Goal: Find specific page/section: Find specific page/section

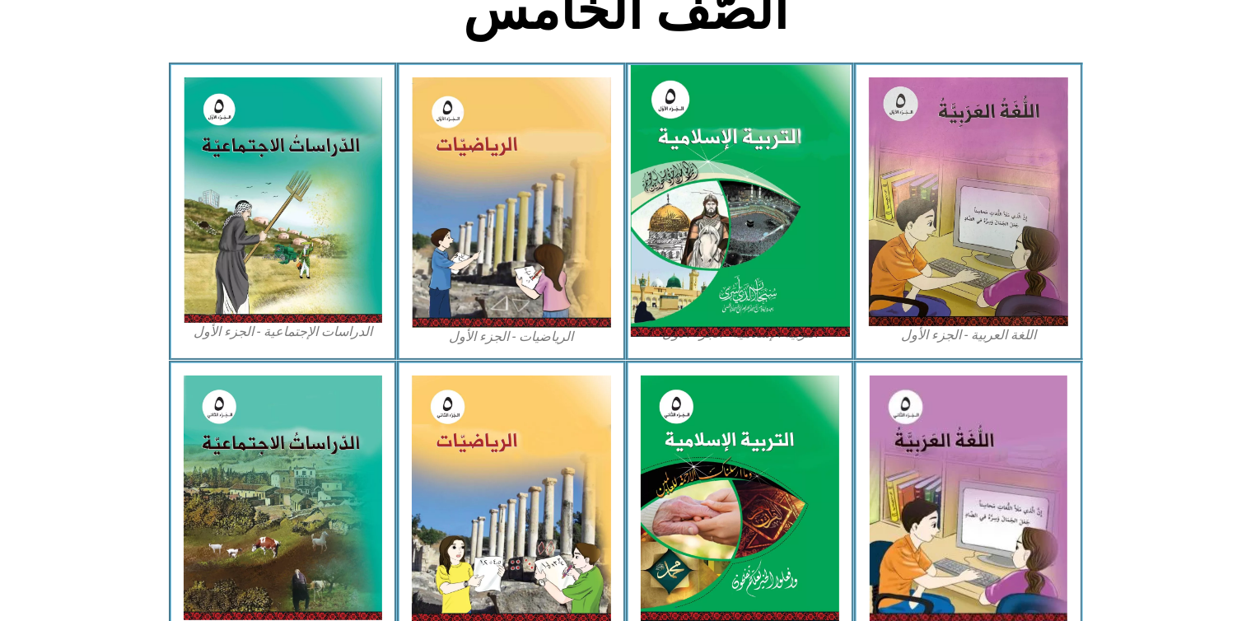
scroll to position [442, 0]
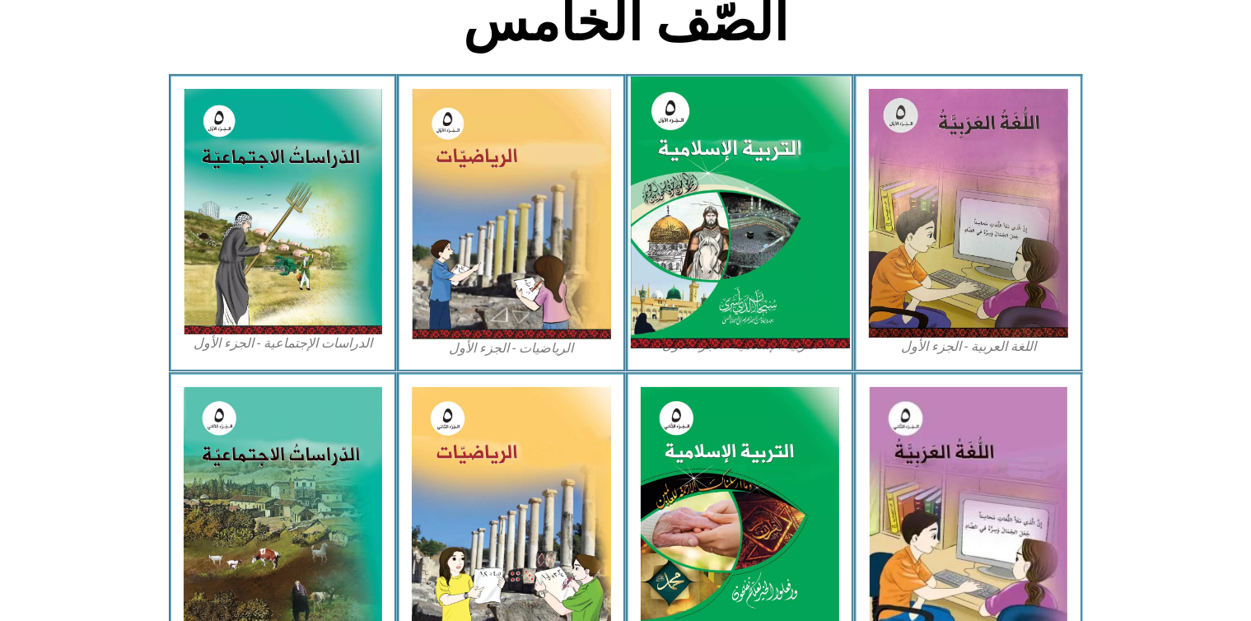
click at [733, 227] on img at bounding box center [739, 213] width 219 height 273
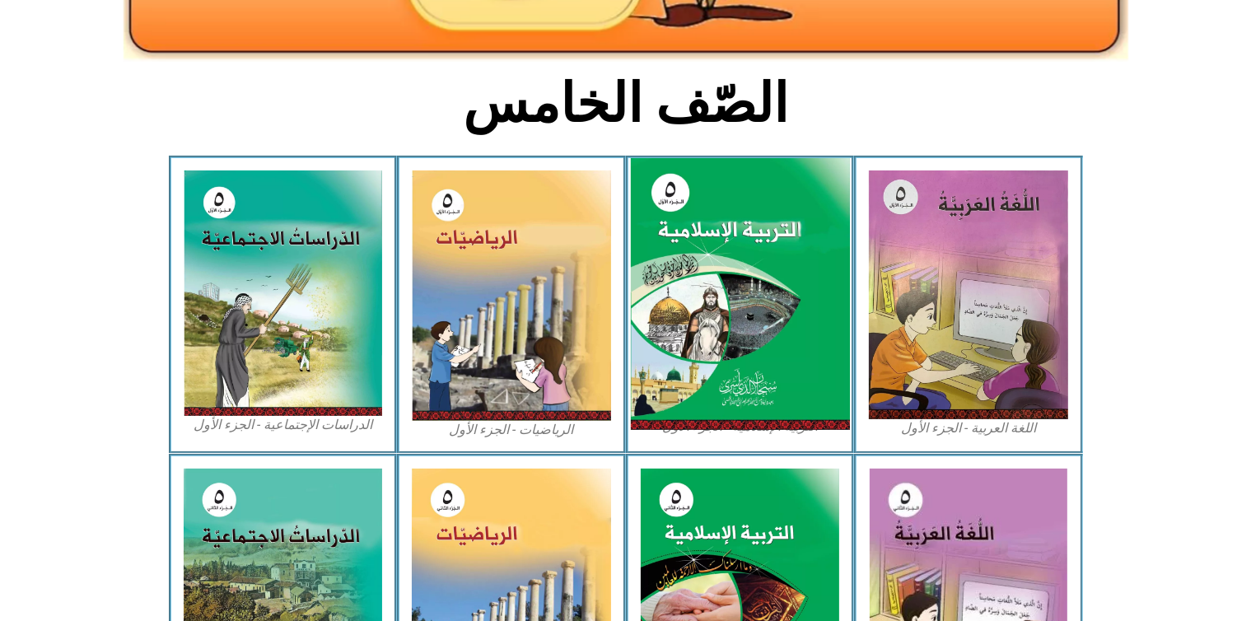
scroll to position [359, 0]
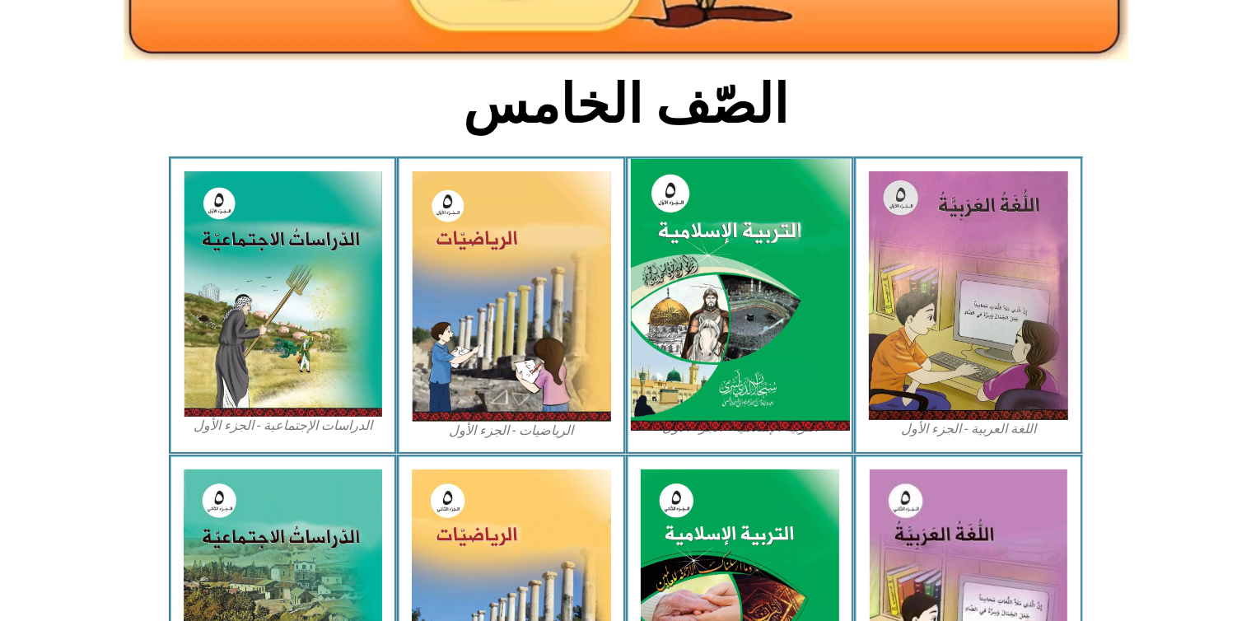
click at [720, 242] on img at bounding box center [739, 295] width 219 height 273
click at [706, 334] on img at bounding box center [739, 295] width 219 height 273
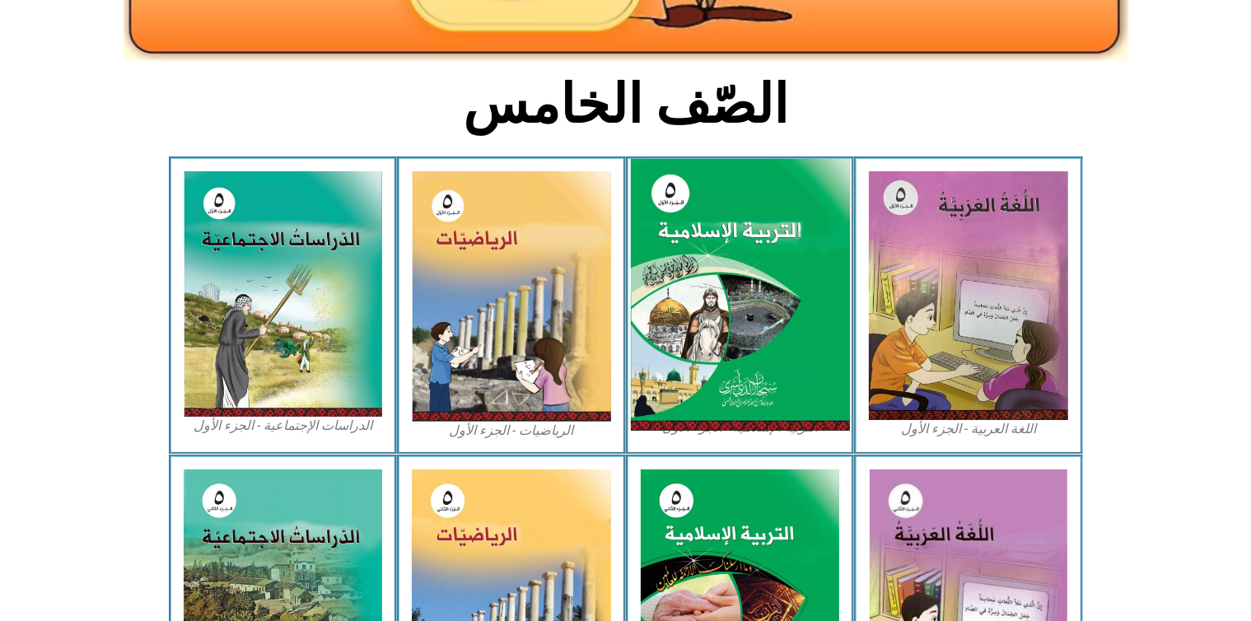
click at [706, 334] on img at bounding box center [739, 295] width 219 height 273
drag, startPoint x: 706, startPoint y: 334, endPoint x: 784, endPoint y: 276, distance: 97.7
click at [784, 276] on img at bounding box center [739, 295] width 219 height 273
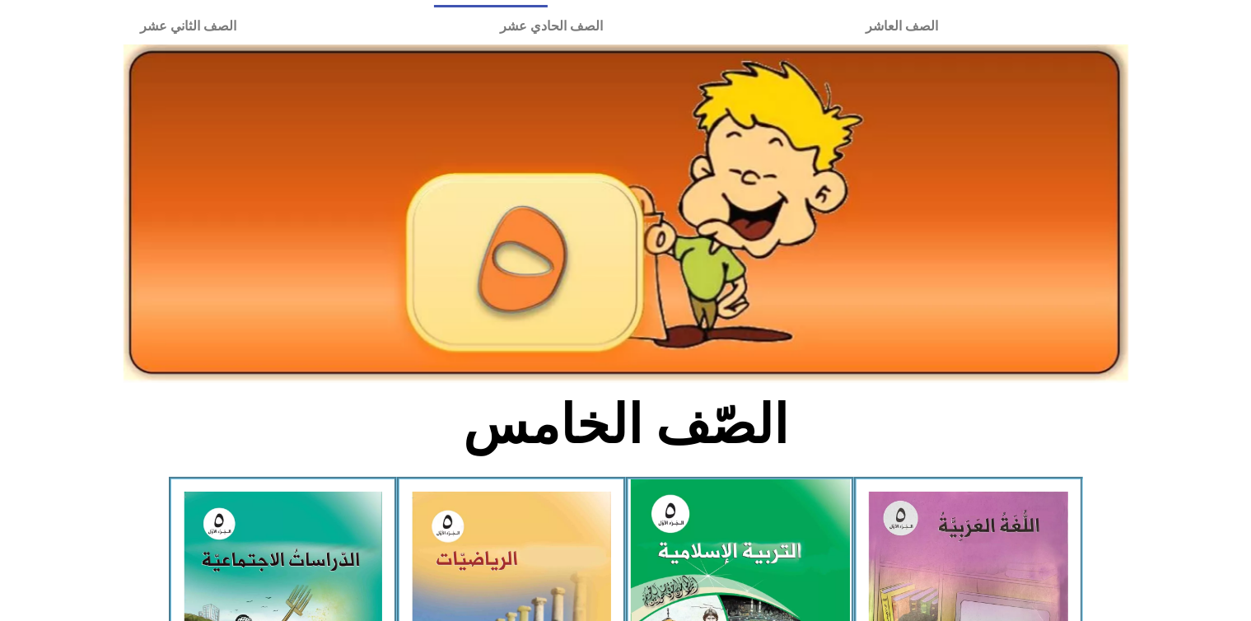
scroll to position [0, 0]
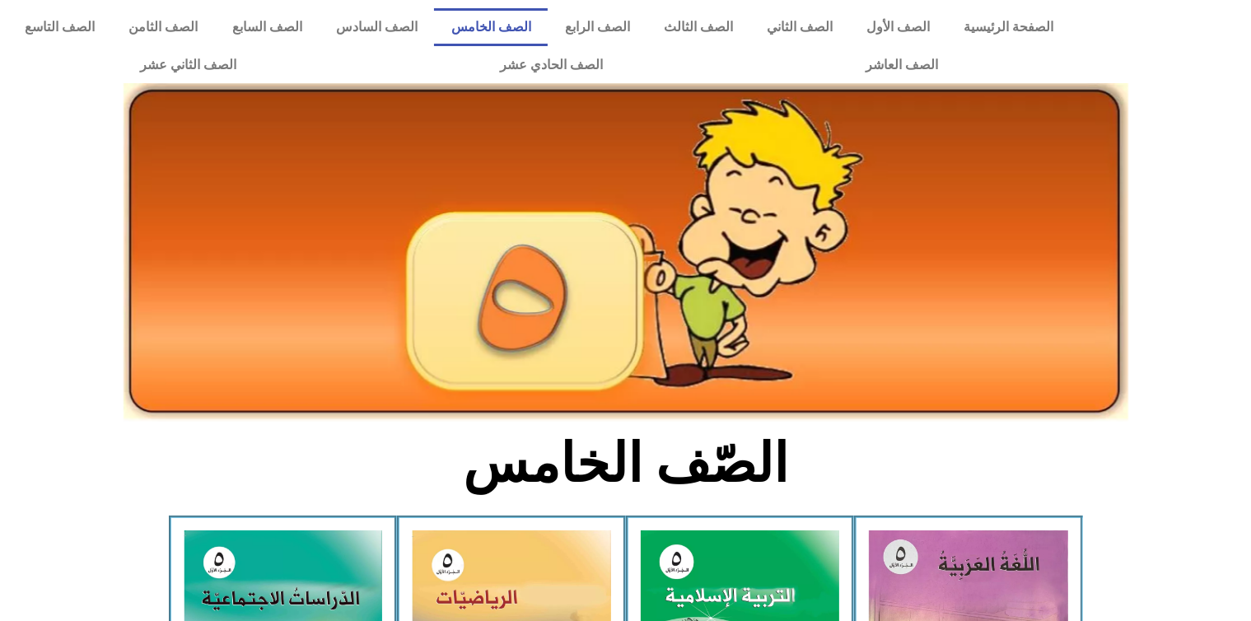
drag, startPoint x: 1092, startPoint y: 6, endPoint x: 831, endPoint y: 340, distance: 423.9
click at [831, 340] on img at bounding box center [626, 252] width 1005 height 339
click at [548, 21] on link "الصف الخامس" at bounding box center [491, 27] width 114 height 38
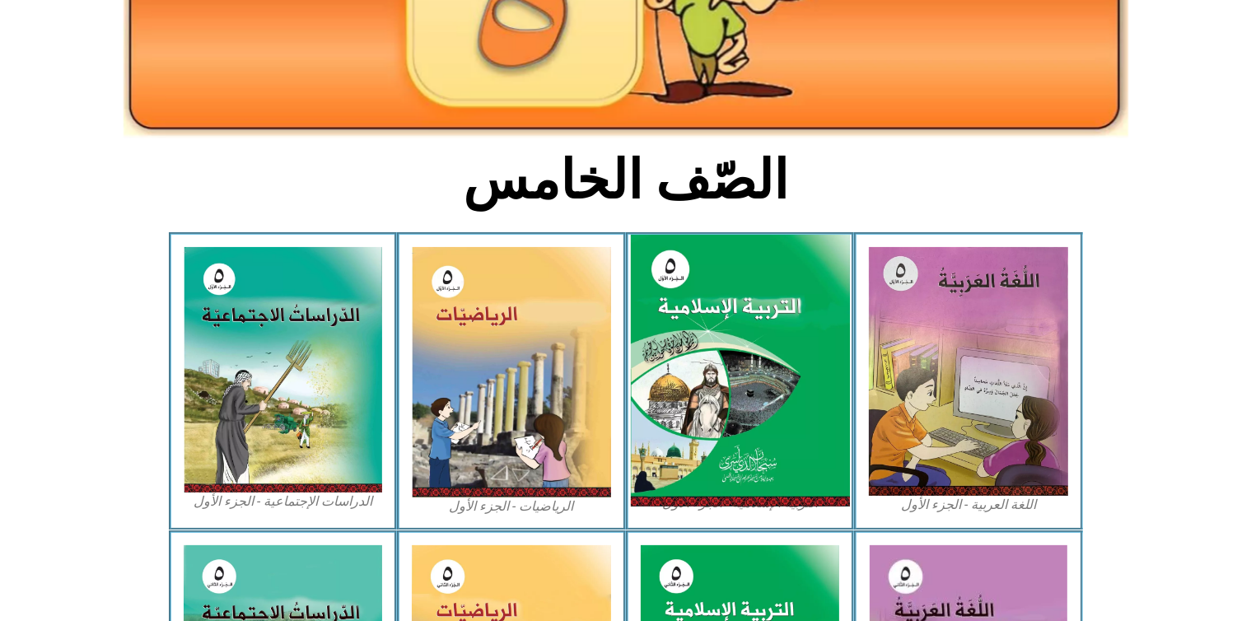
scroll to position [346, 0]
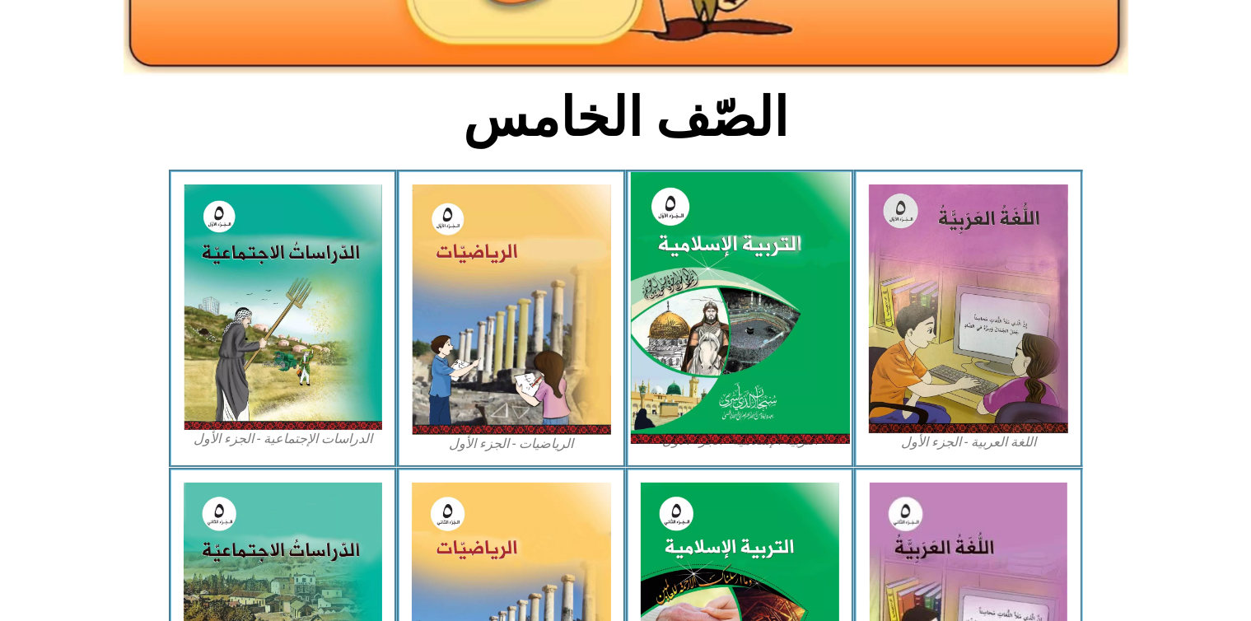
click at [778, 371] on img at bounding box center [739, 308] width 219 height 273
click at [778, 370] on img at bounding box center [739, 308] width 219 height 273
drag, startPoint x: 778, startPoint y: 370, endPoint x: 667, endPoint y: 314, distance: 123.8
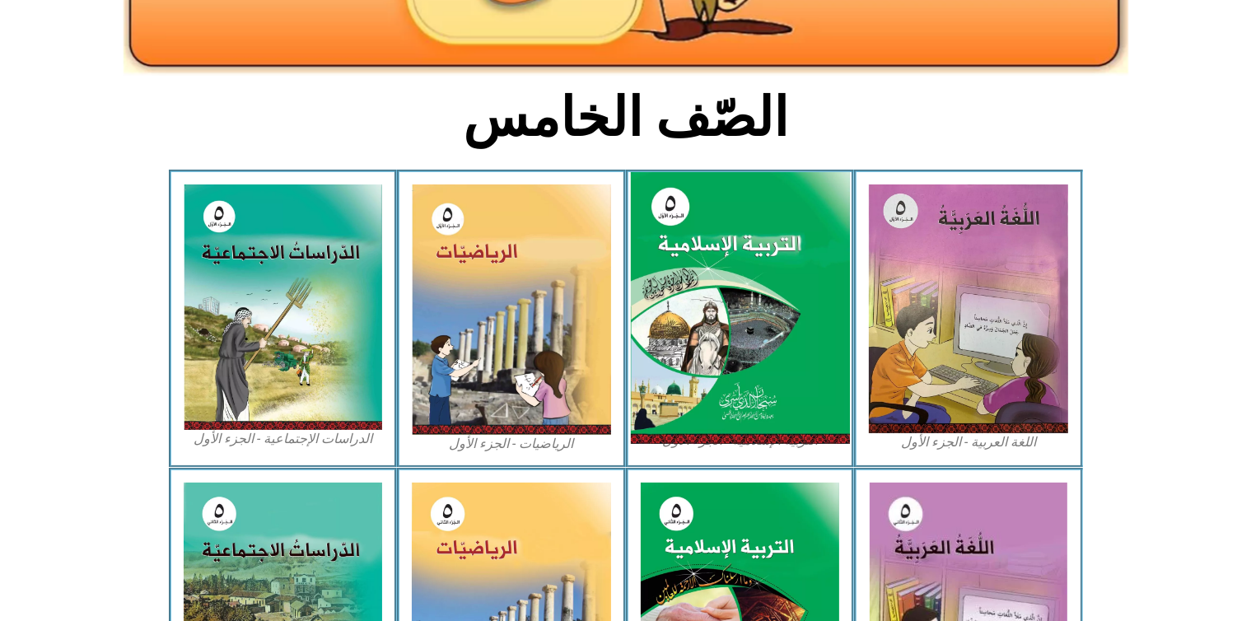
click at [774, 366] on img at bounding box center [739, 308] width 219 height 273
click at [669, 311] on img at bounding box center [739, 308] width 219 height 273
click at [669, 315] on img at bounding box center [739, 308] width 219 height 273
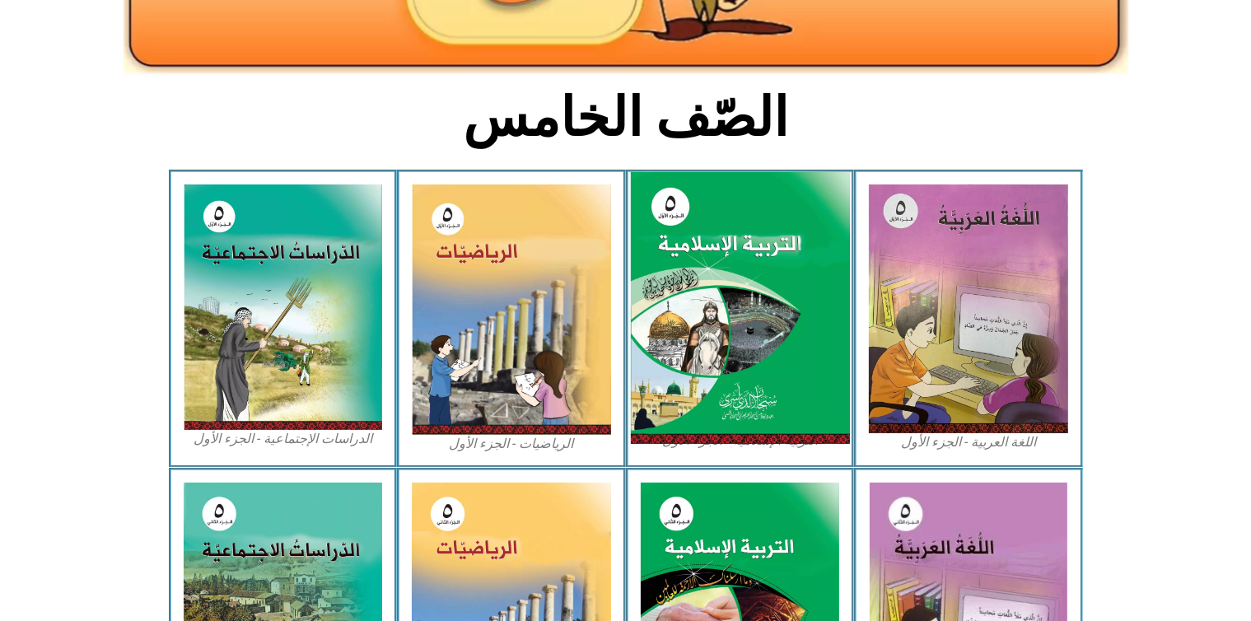
click at [672, 315] on img at bounding box center [739, 308] width 219 height 273
click at [675, 315] on img at bounding box center [739, 308] width 219 height 273
click at [676, 315] on img at bounding box center [739, 308] width 219 height 273
click at [678, 311] on img at bounding box center [739, 308] width 219 height 273
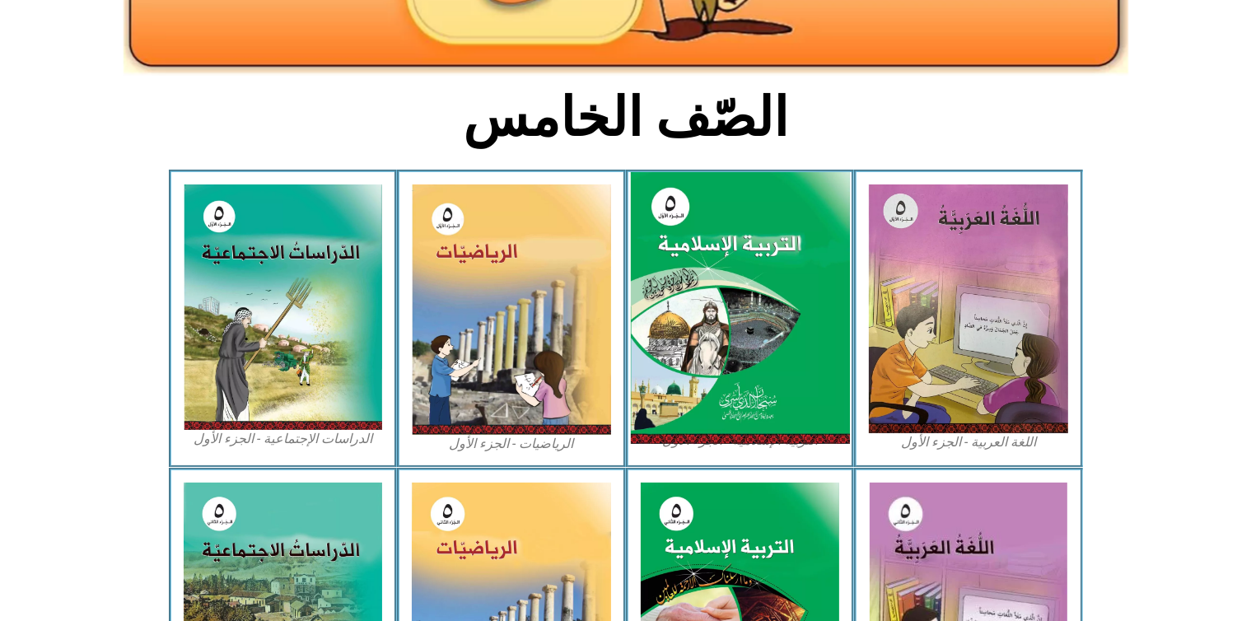
click at [755, 313] on img at bounding box center [739, 308] width 219 height 273
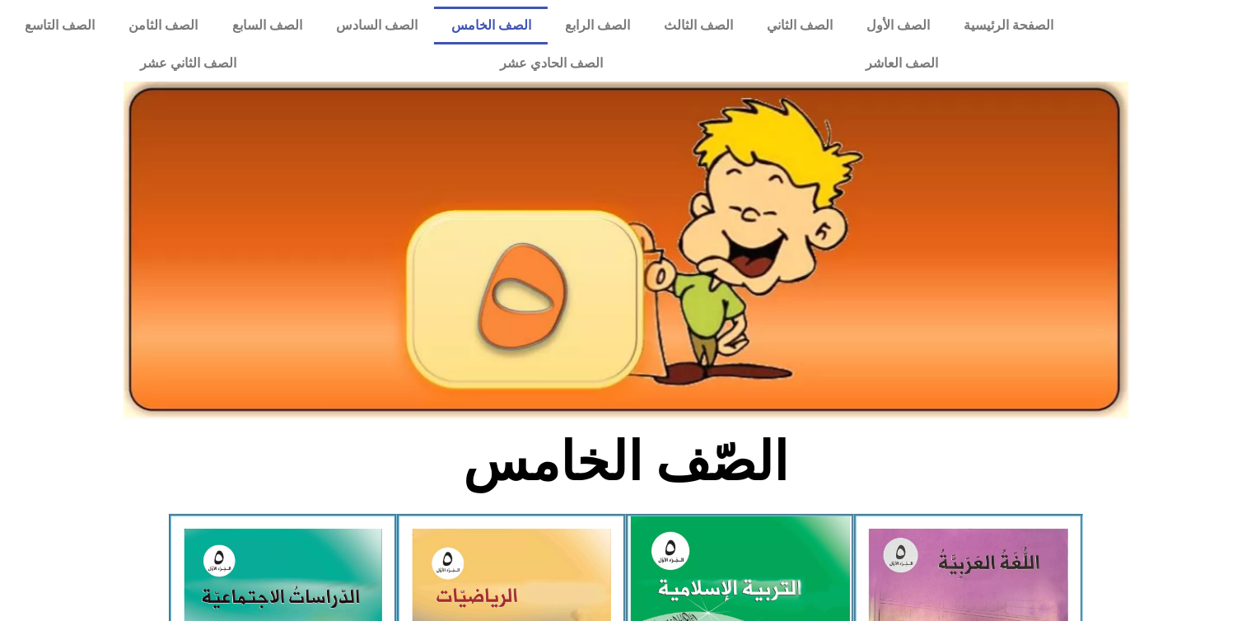
scroll to position [0, 0]
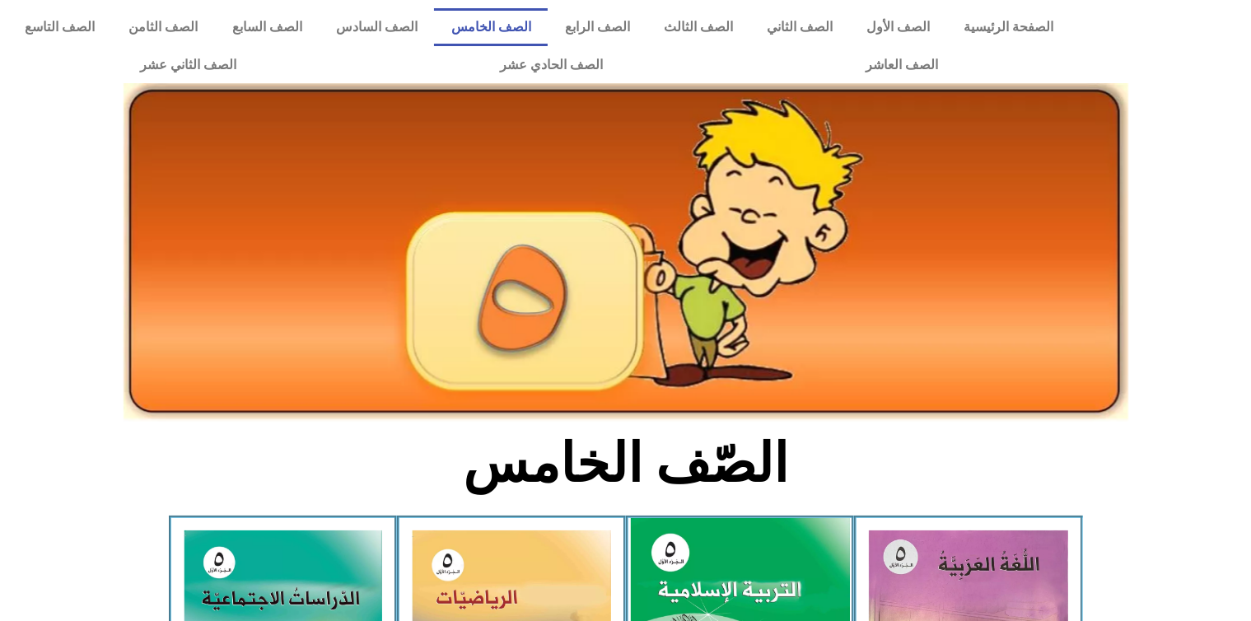
click at [755, 313] on img at bounding box center [626, 252] width 1005 height 339
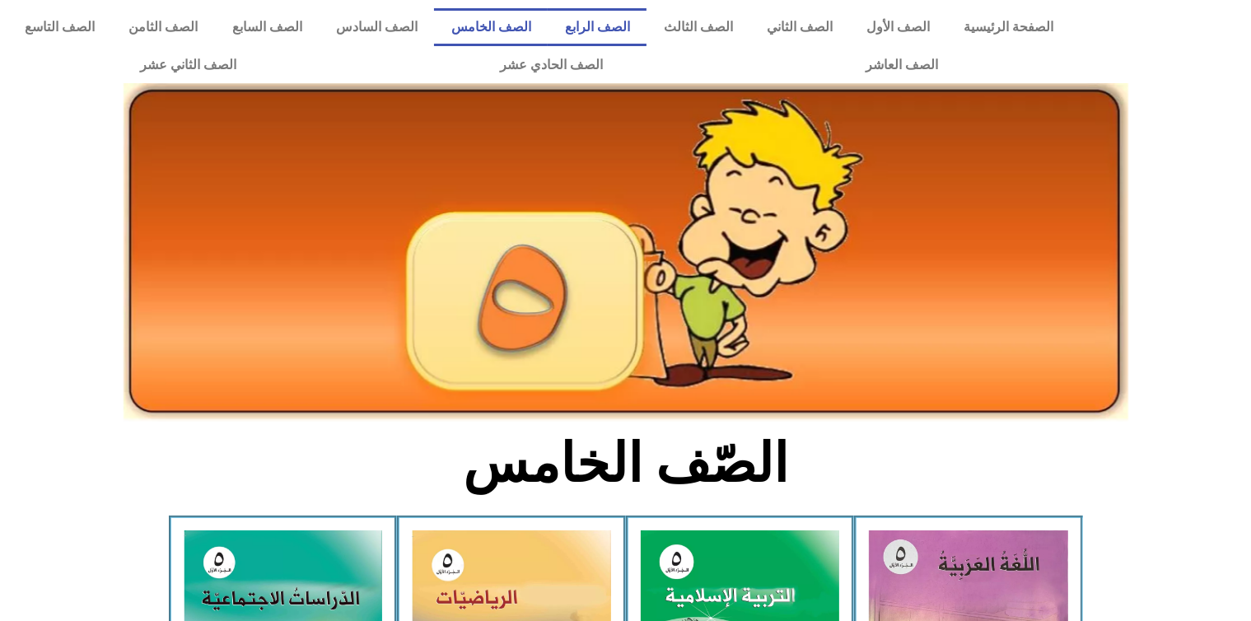
click at [634, 23] on link "الصف الرابع" at bounding box center [597, 27] width 99 height 38
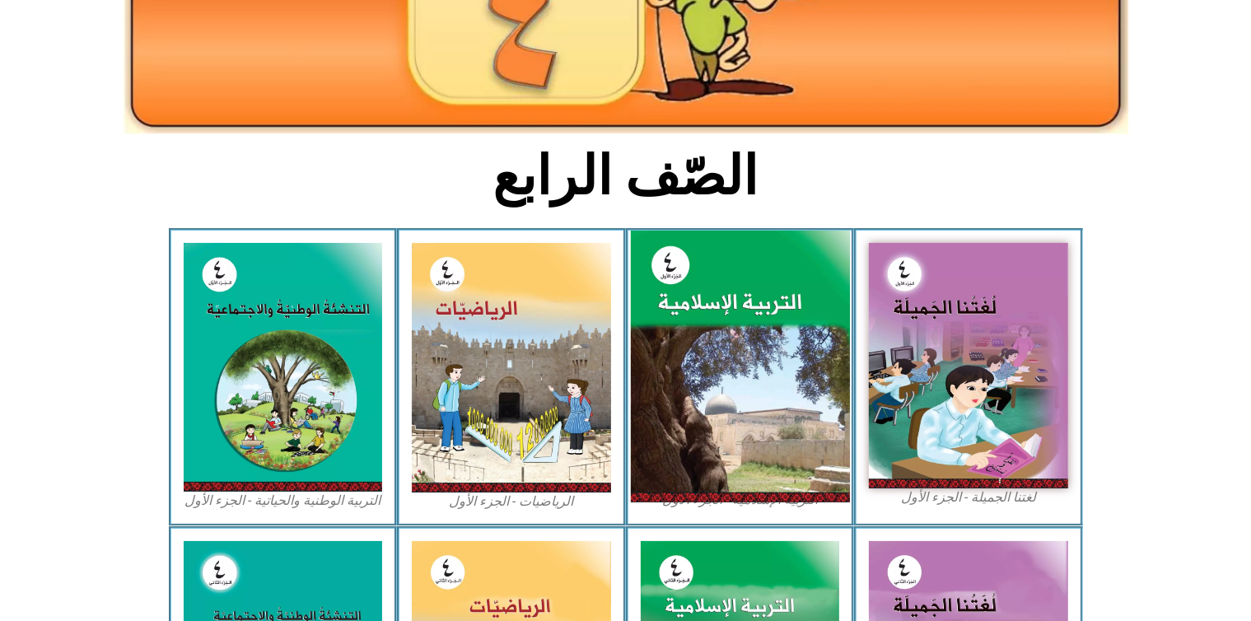
scroll to position [346, 0]
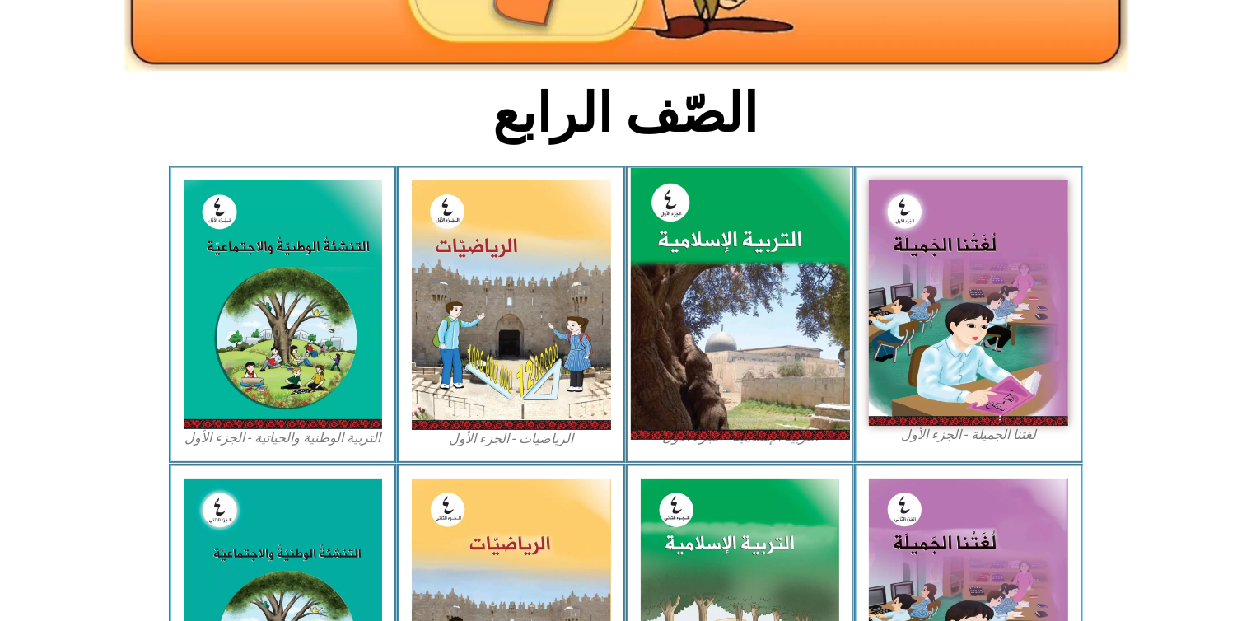
click at [702, 260] on img at bounding box center [739, 304] width 219 height 273
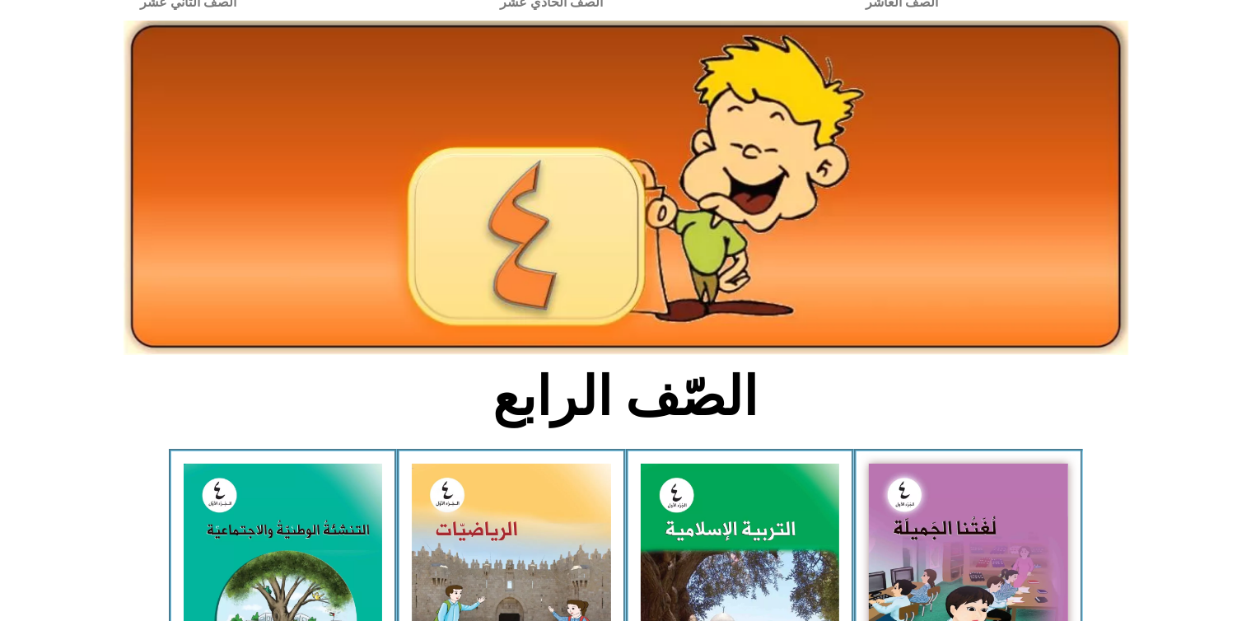
scroll to position [0, 0]
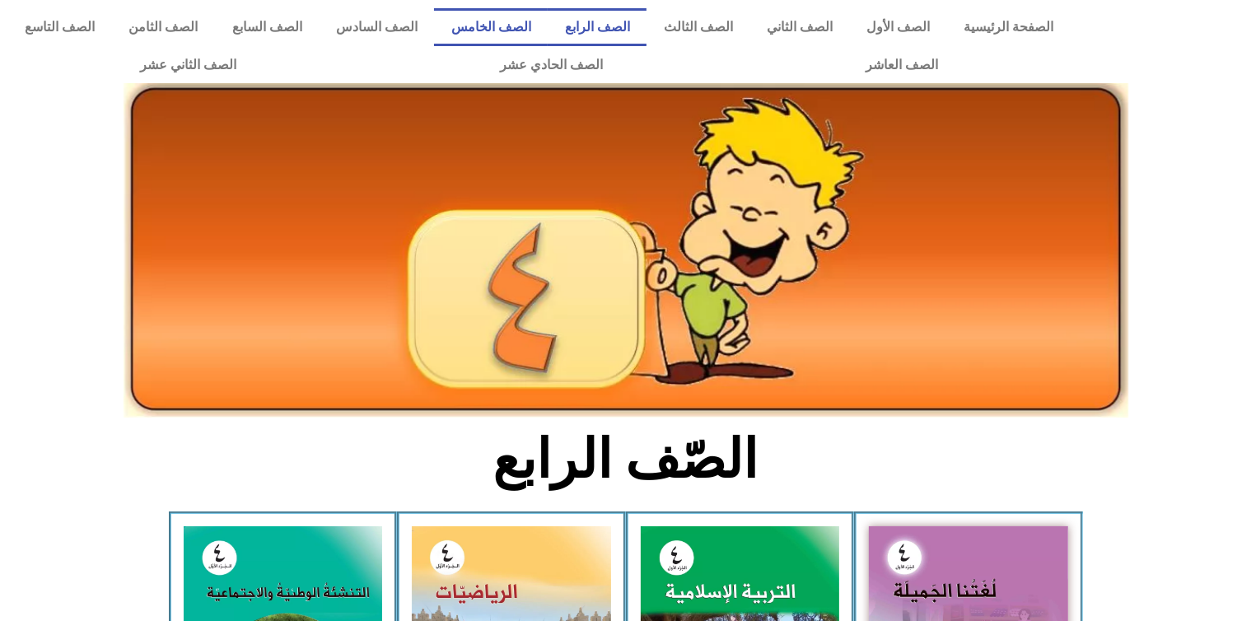
click at [543, 19] on link "الصف الخامس" at bounding box center [491, 27] width 114 height 38
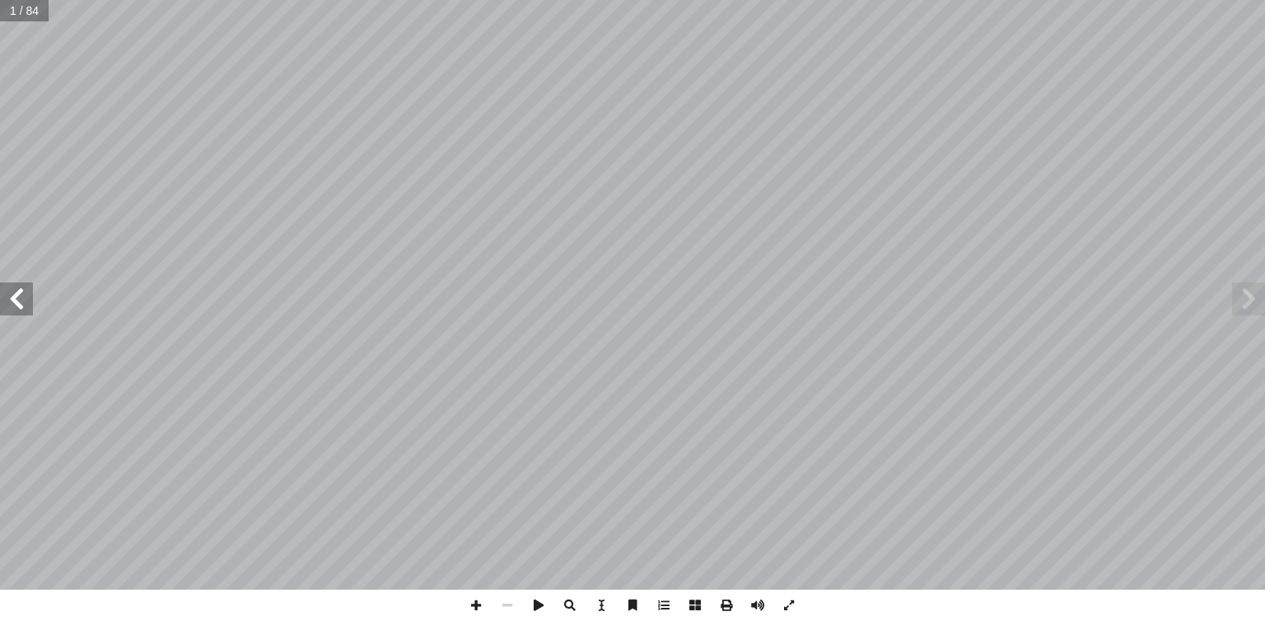
click at [28, 297] on span at bounding box center [16, 299] width 33 height 33
click at [29, 292] on span at bounding box center [16, 299] width 33 height 33
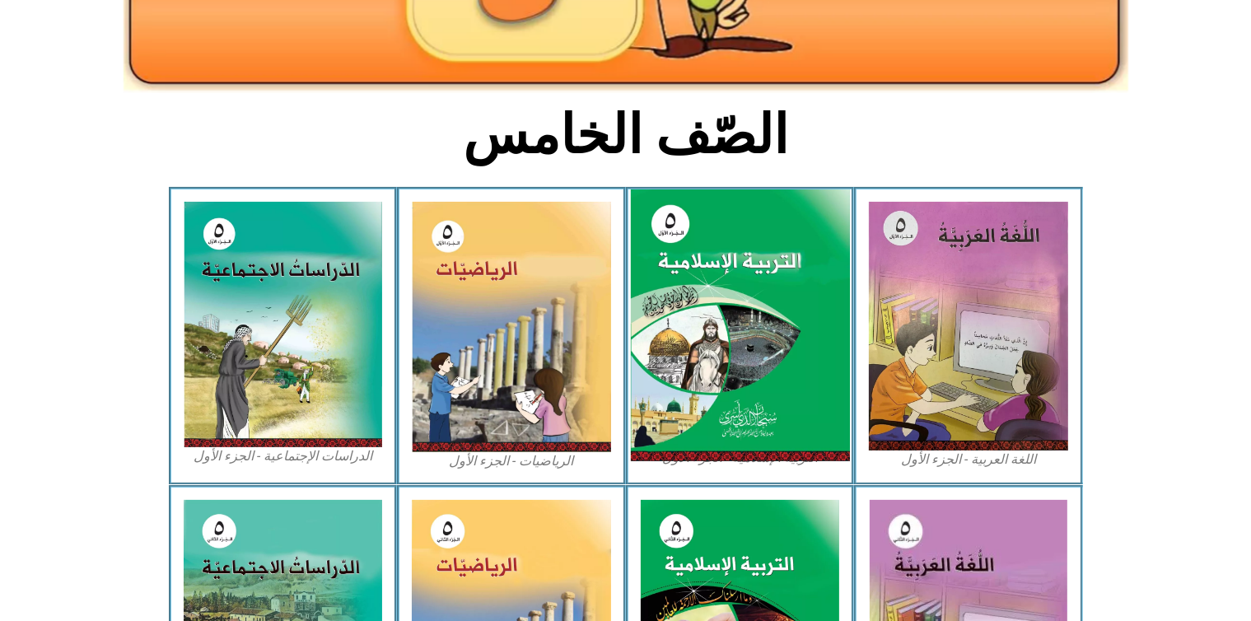
scroll to position [330, 0]
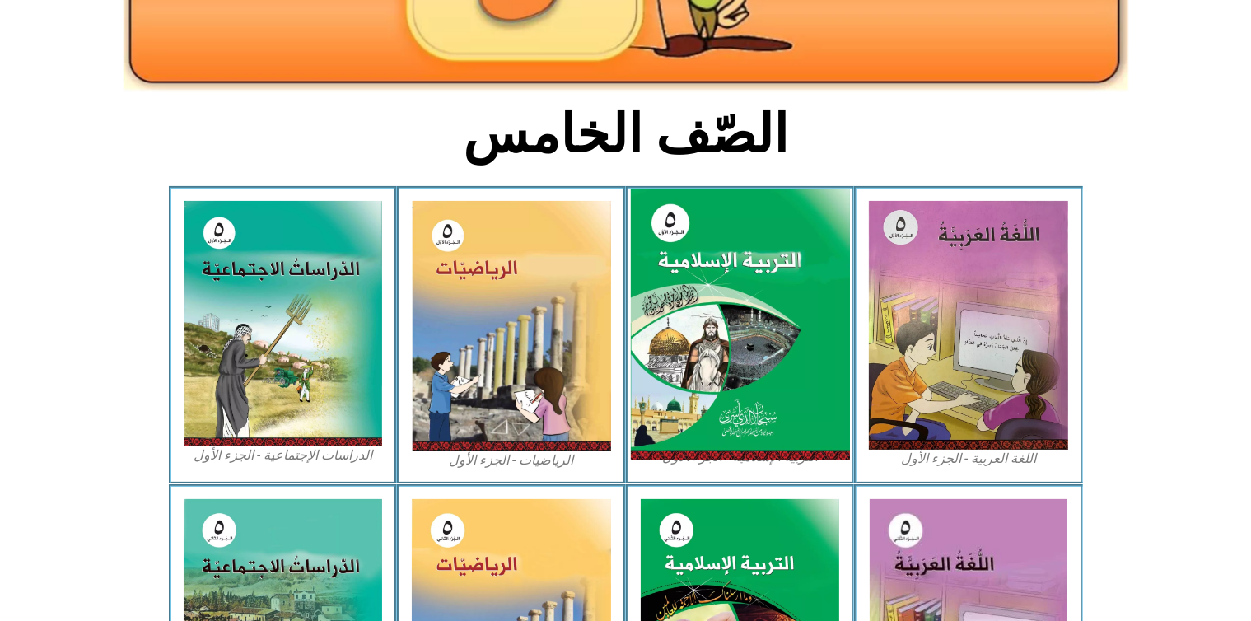
click at [711, 247] on img at bounding box center [739, 325] width 219 height 273
click at [730, 332] on img at bounding box center [739, 325] width 219 height 273
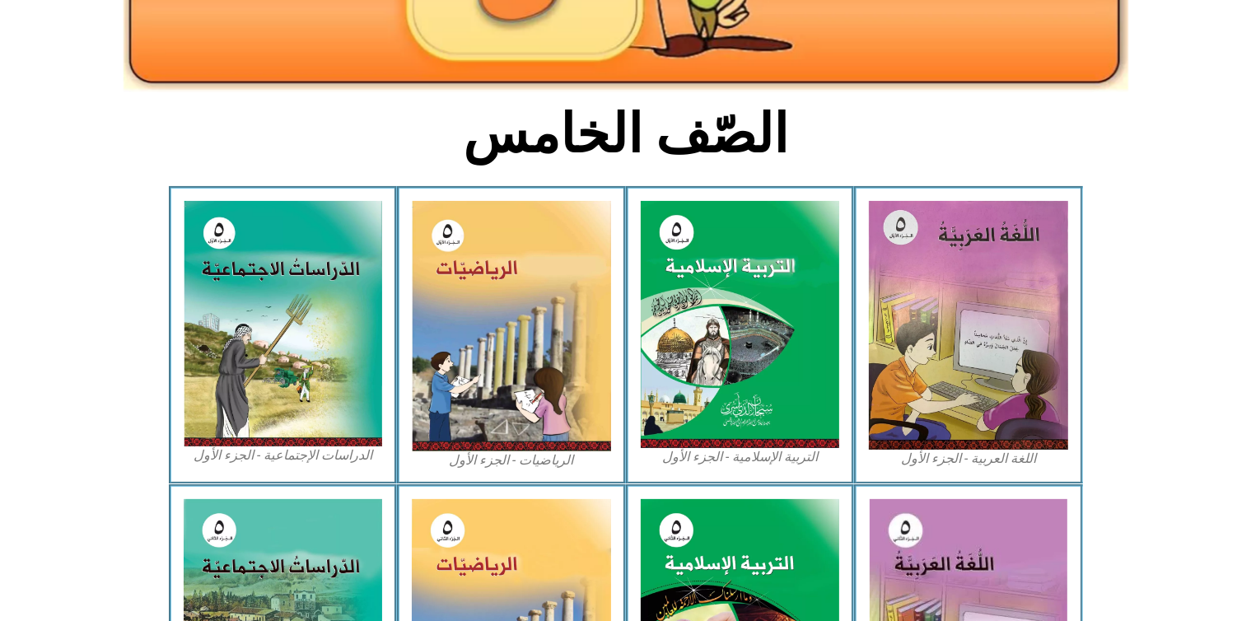
click at [760, 456] on figcaption "التربية الإسلامية - الجزء الأول" at bounding box center [740, 457] width 199 height 18
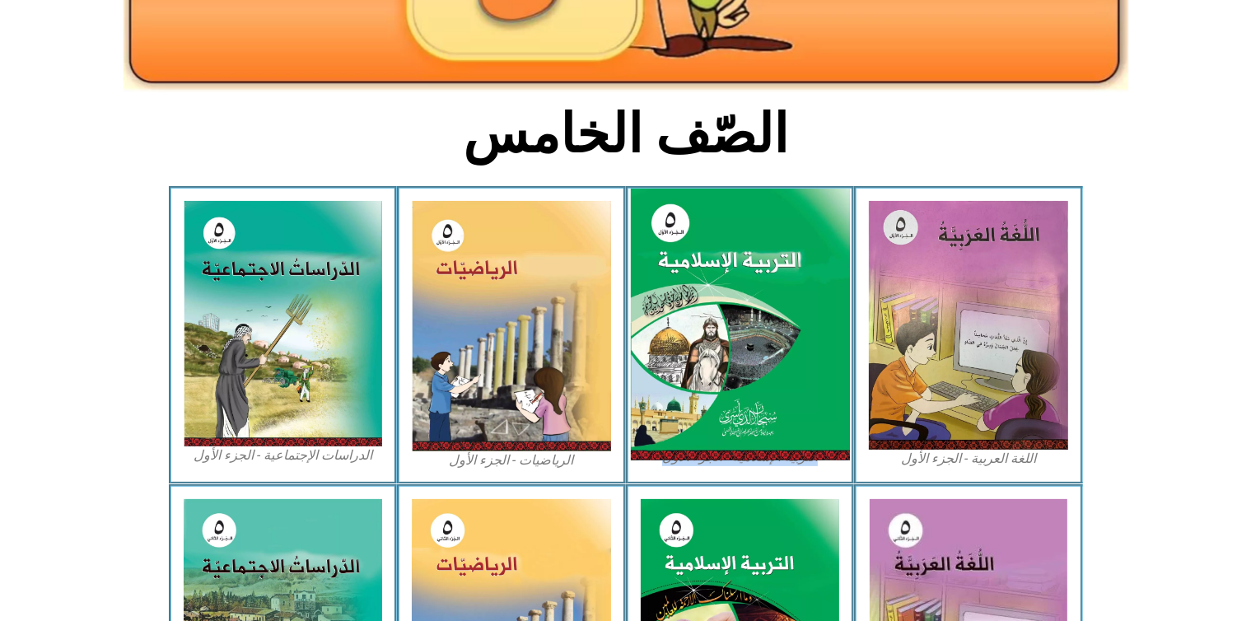
click at [737, 353] on img at bounding box center [739, 325] width 219 height 273
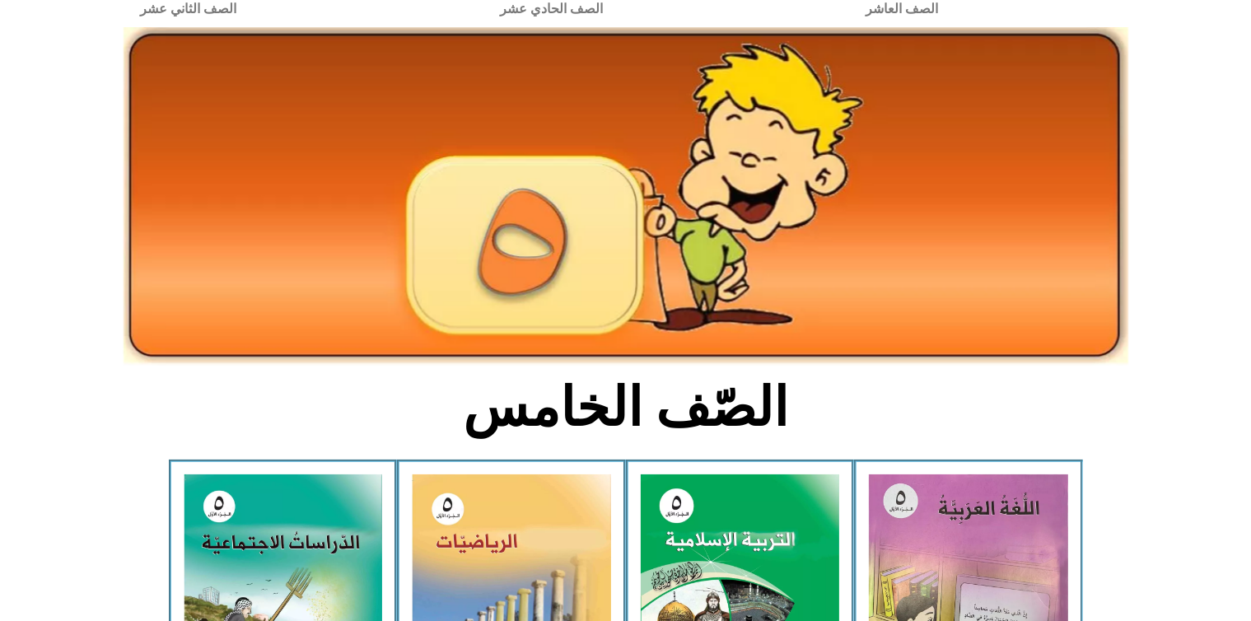
scroll to position [0, 0]
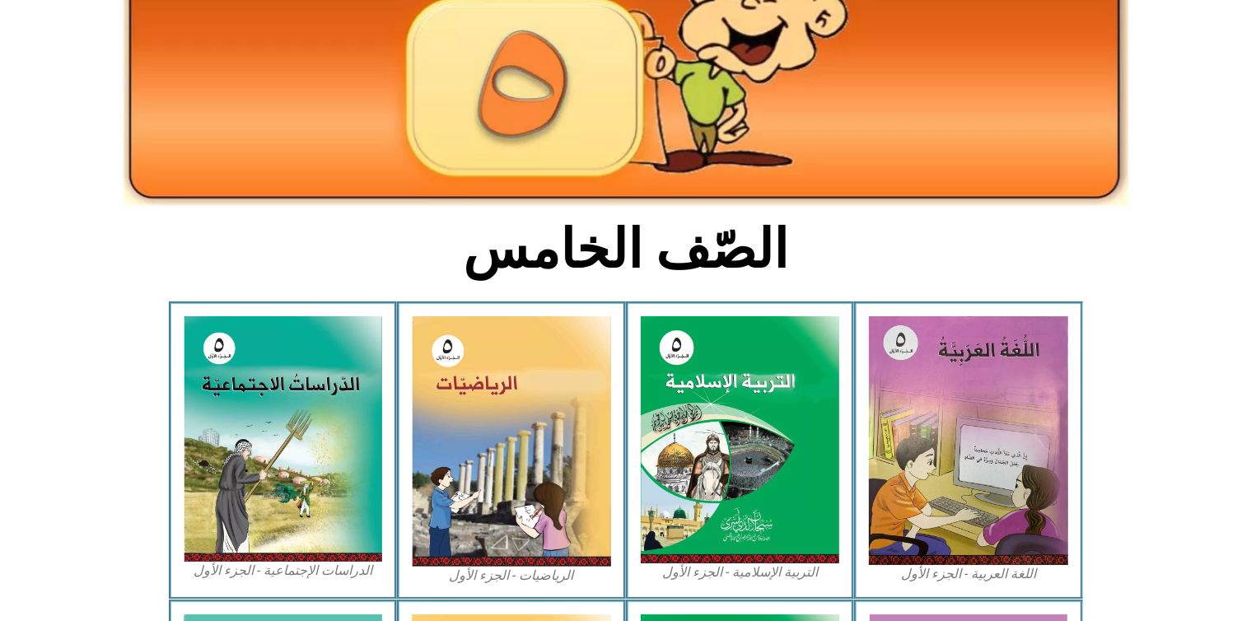
scroll to position [224, 0]
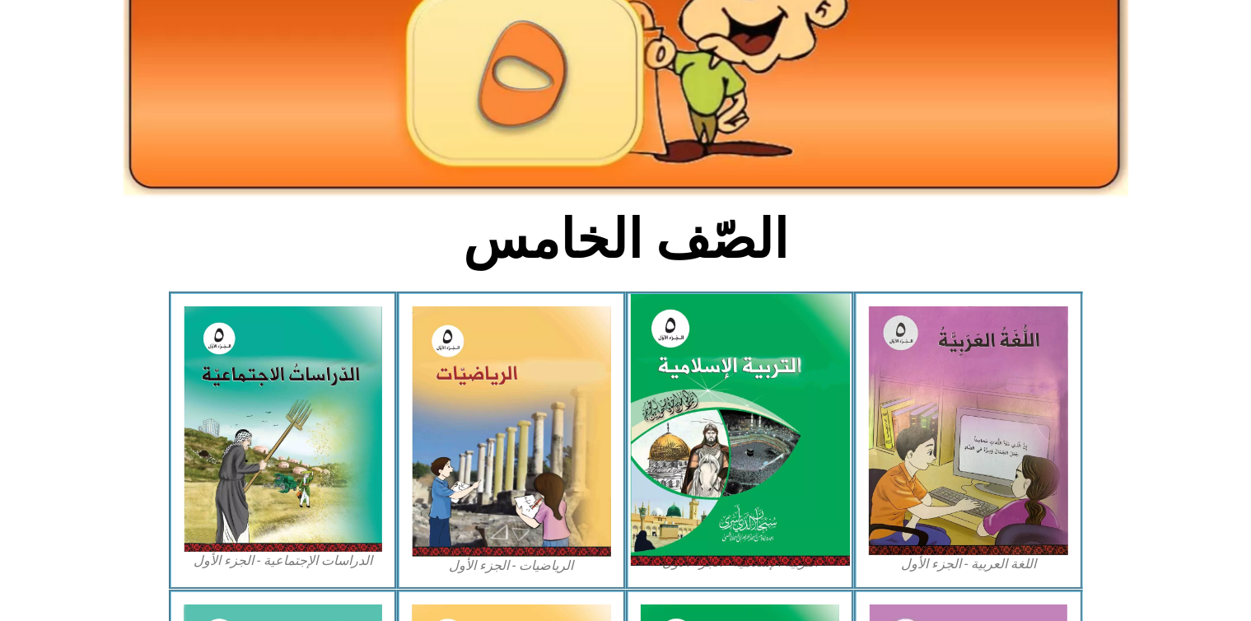
click at [826, 381] on img at bounding box center [739, 430] width 219 height 273
click at [751, 507] on img at bounding box center [739, 430] width 219 height 273
click at [705, 564] on img at bounding box center [739, 430] width 219 height 273
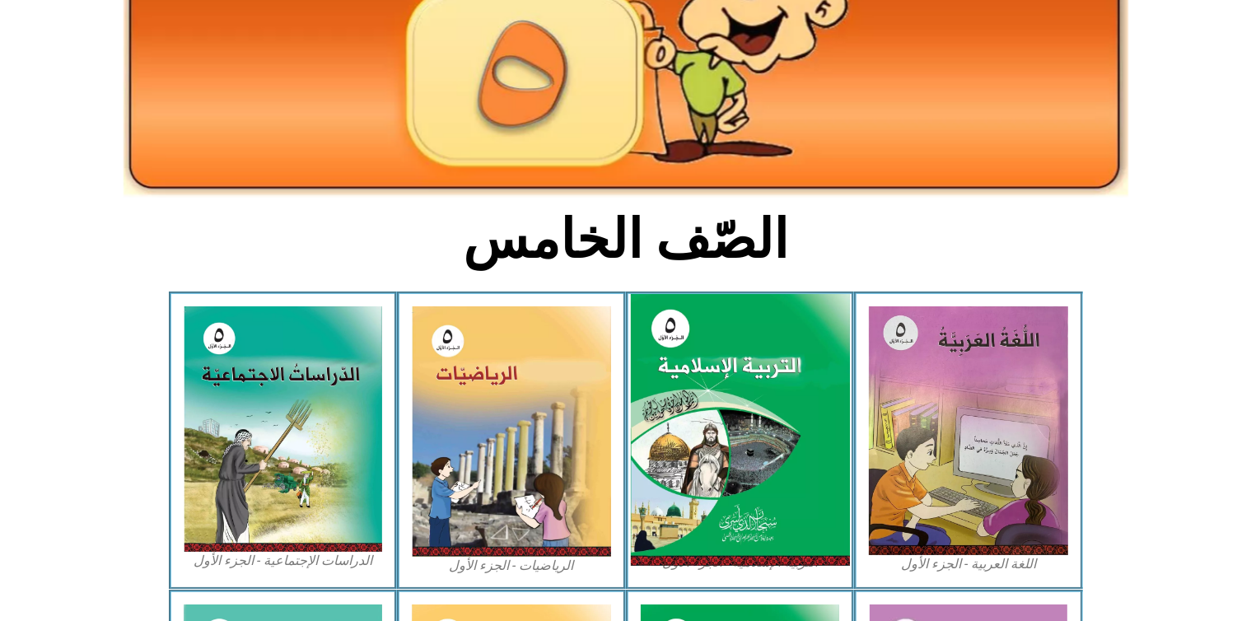
click at [705, 564] on img at bounding box center [739, 430] width 219 height 273
drag, startPoint x: 705, startPoint y: 564, endPoint x: 779, endPoint y: 358, distance: 219.4
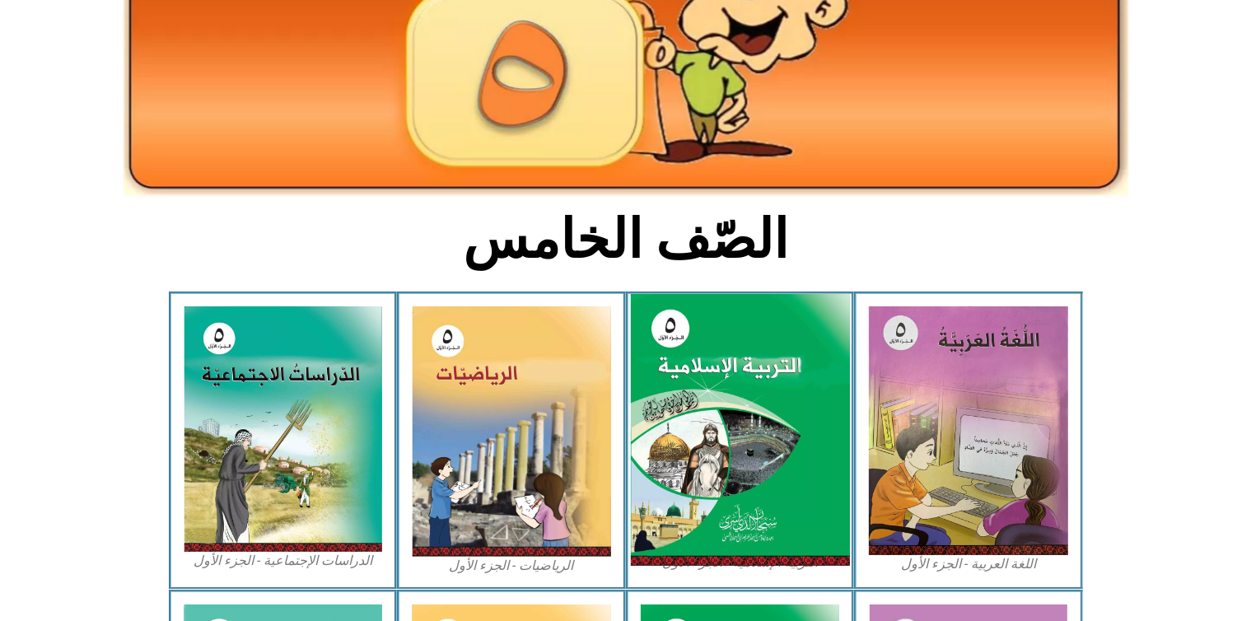
click at [779, 358] on img at bounding box center [739, 430] width 219 height 273
